Goal: Navigation & Orientation: Find specific page/section

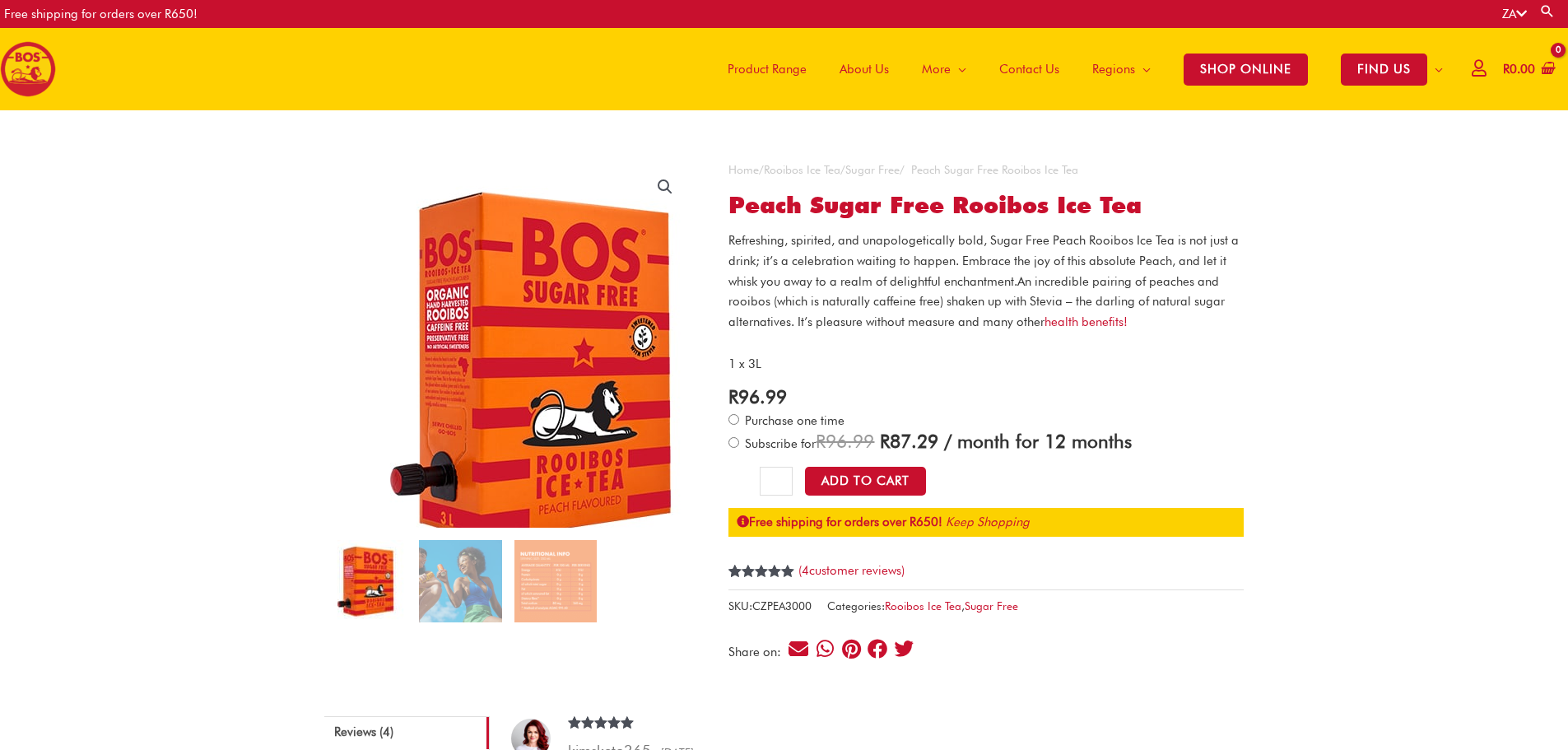
drag, startPoint x: 0, startPoint y: 0, endPoint x: 908, endPoint y: 170, distance: 923.8
click at [899, 170] on link "Sugar Free" at bounding box center [872, 169] width 54 height 13
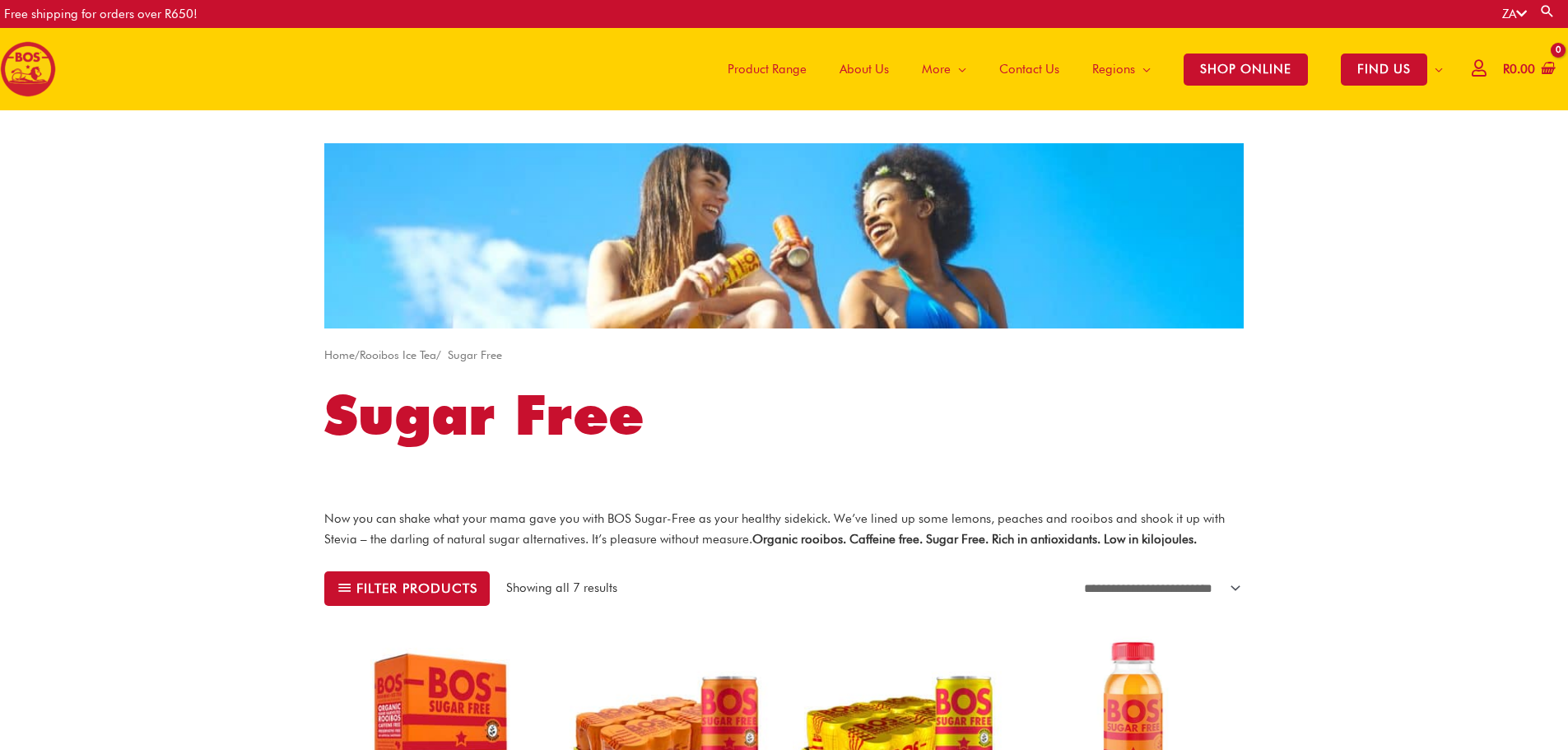
click at [761, 64] on span "Product Range" at bounding box center [767, 69] width 79 height 49
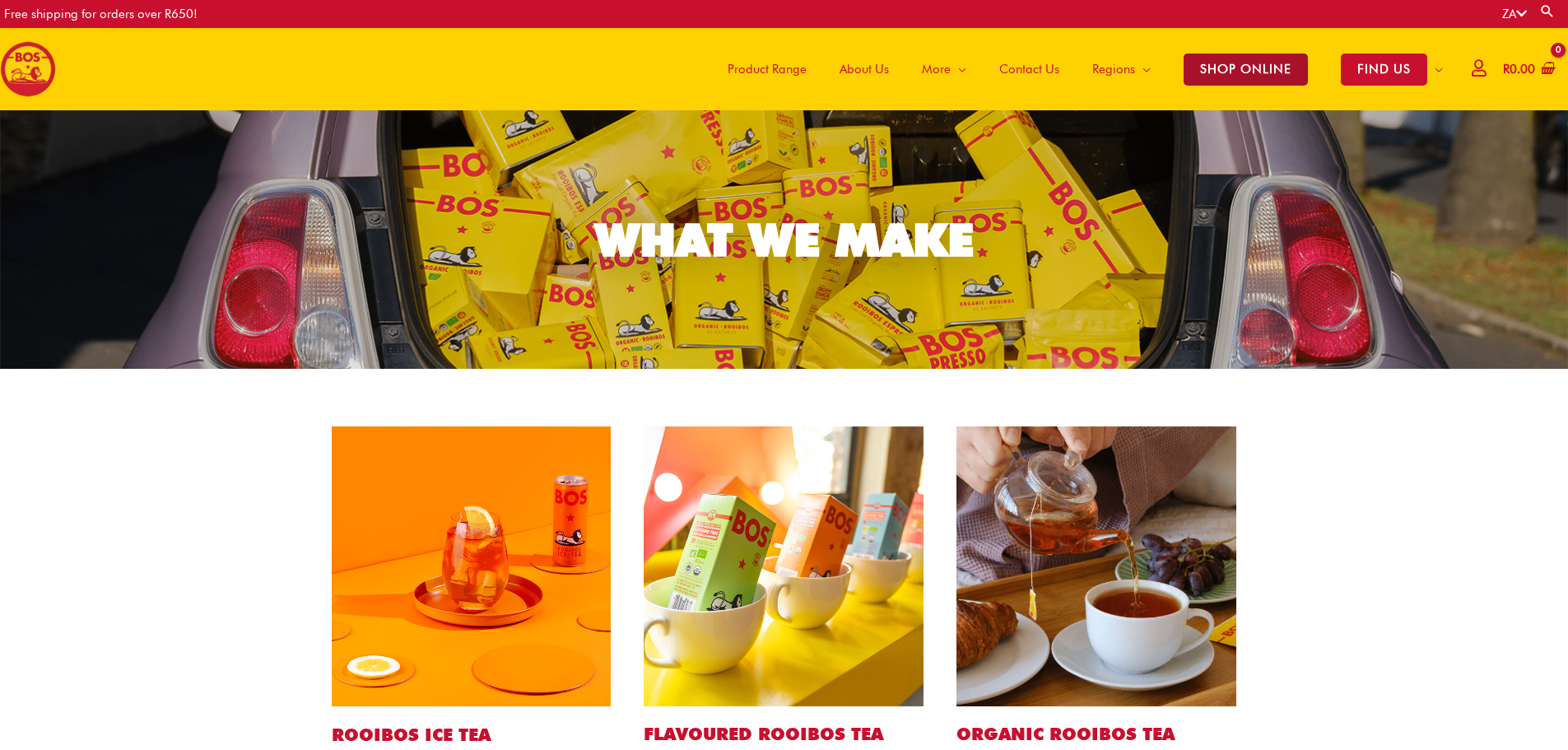
click at [1245, 70] on span "SHOP ONLINE" at bounding box center [1245, 70] width 125 height 32
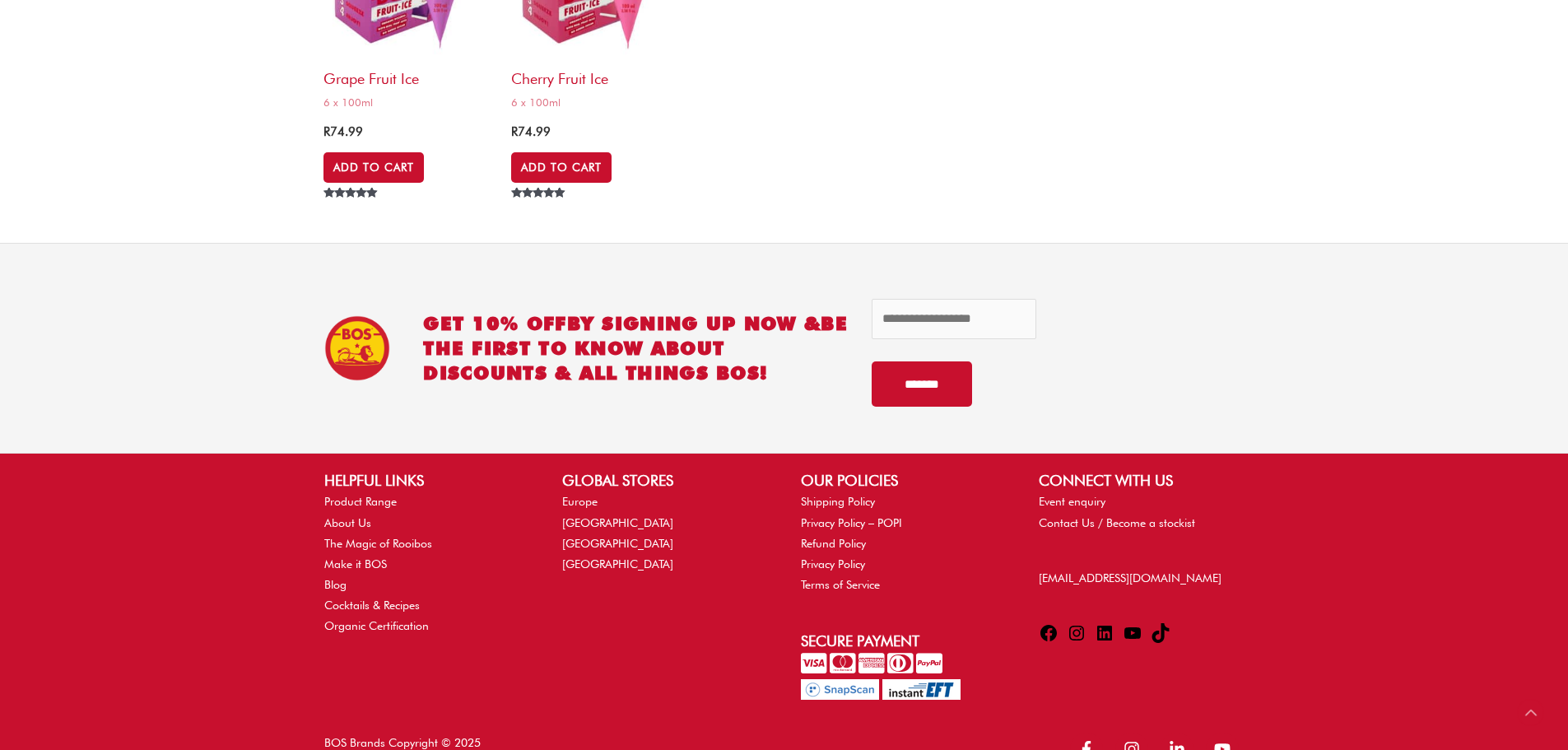
scroll to position [7268, 0]
